Goal: Understand process/instructions: Learn how to perform a task or action

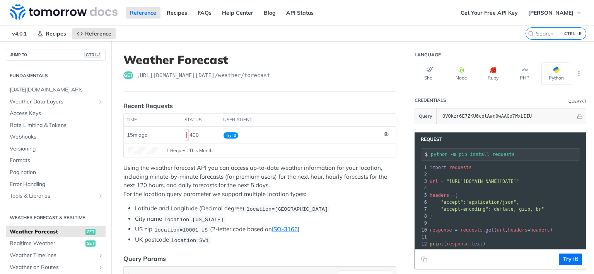
click at [291, 82] on header "Weather Forecast get [URL][DOMAIN_NAME][DATE] /weather/forecast" at bounding box center [259, 72] width 273 height 39
click at [264, 77] on span "[URL][DOMAIN_NAME][DATE] /weather/forecast" at bounding box center [203, 76] width 134 height 8
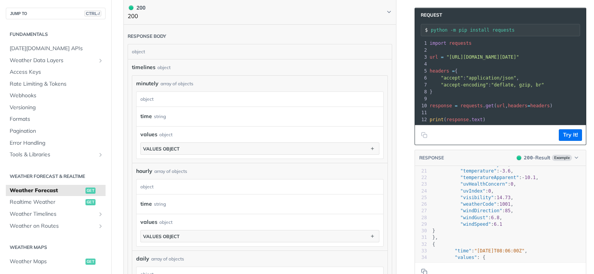
scroll to position [464, 0]
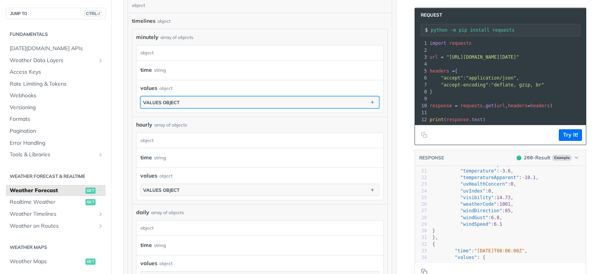
click at [233, 101] on button "values object" at bounding box center [260, 103] width 238 height 12
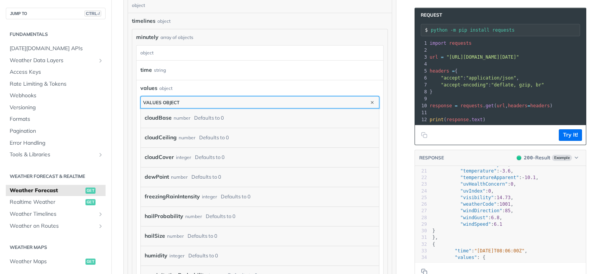
click at [232, 101] on button "values object" at bounding box center [260, 103] width 238 height 12
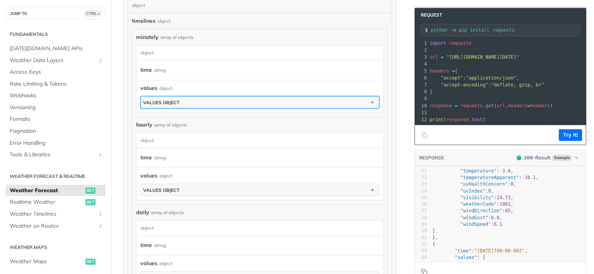
click at [234, 99] on button "values object" at bounding box center [260, 103] width 238 height 12
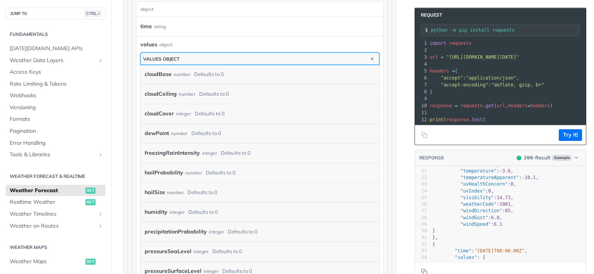
scroll to position [510, 0]
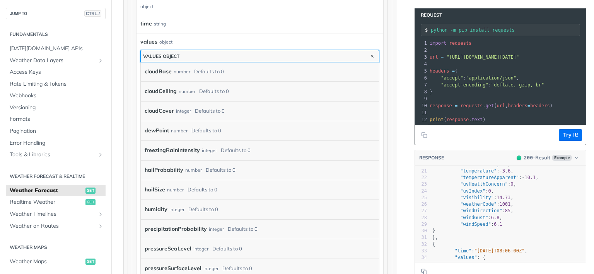
click at [222, 53] on button "values object" at bounding box center [260, 56] width 238 height 12
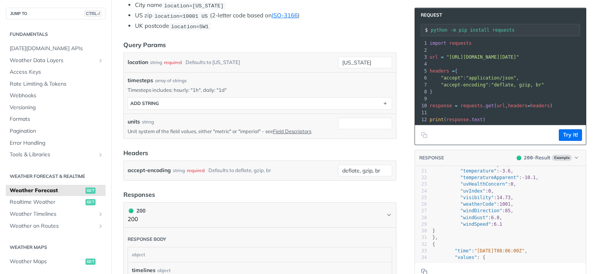
scroll to position [186, 0]
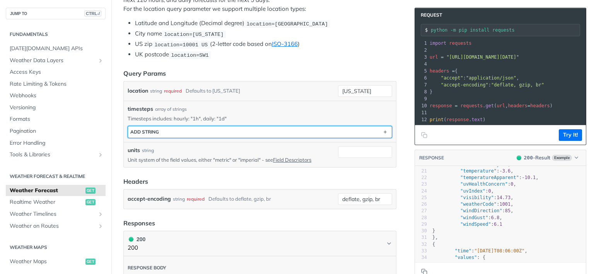
click at [231, 129] on button "ADD string" at bounding box center [260, 132] width 264 height 12
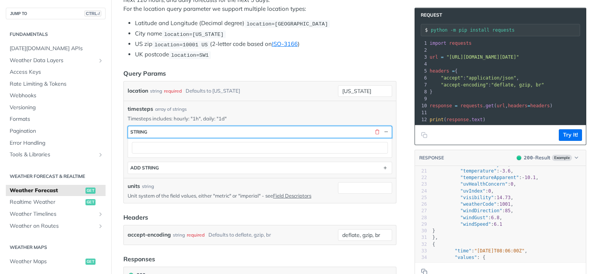
click at [230, 132] on button "string" at bounding box center [260, 132] width 264 height 12
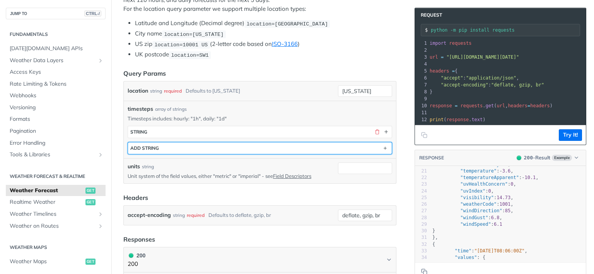
click at [230, 147] on button "ADD string" at bounding box center [260, 149] width 264 height 12
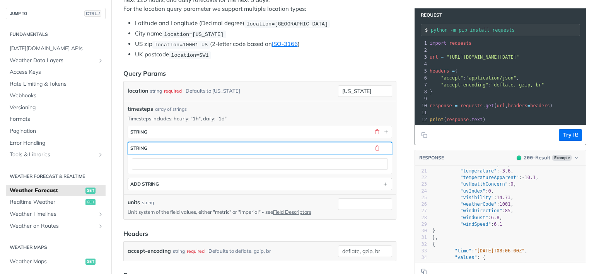
click at [230, 147] on button "string" at bounding box center [260, 149] width 264 height 12
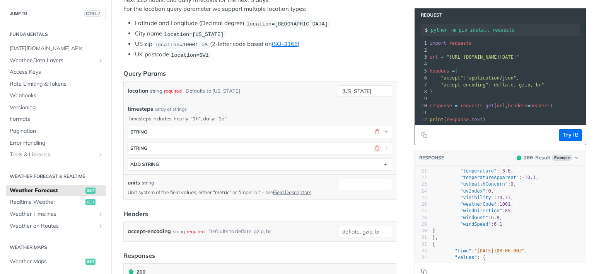
click at [373, 145] on button "button" at bounding box center [376, 148] width 7 height 7
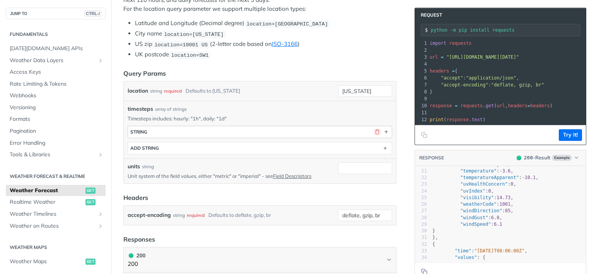
click at [373, 131] on button "button" at bounding box center [376, 132] width 7 height 7
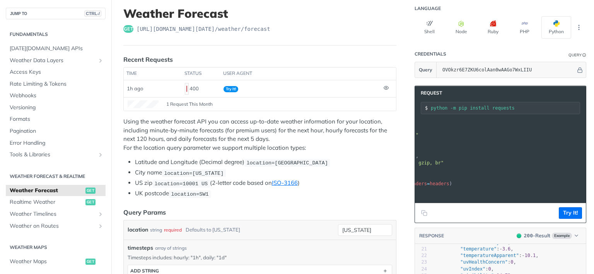
scroll to position [0, 0]
